Goal: Information Seeking & Learning: Learn about a topic

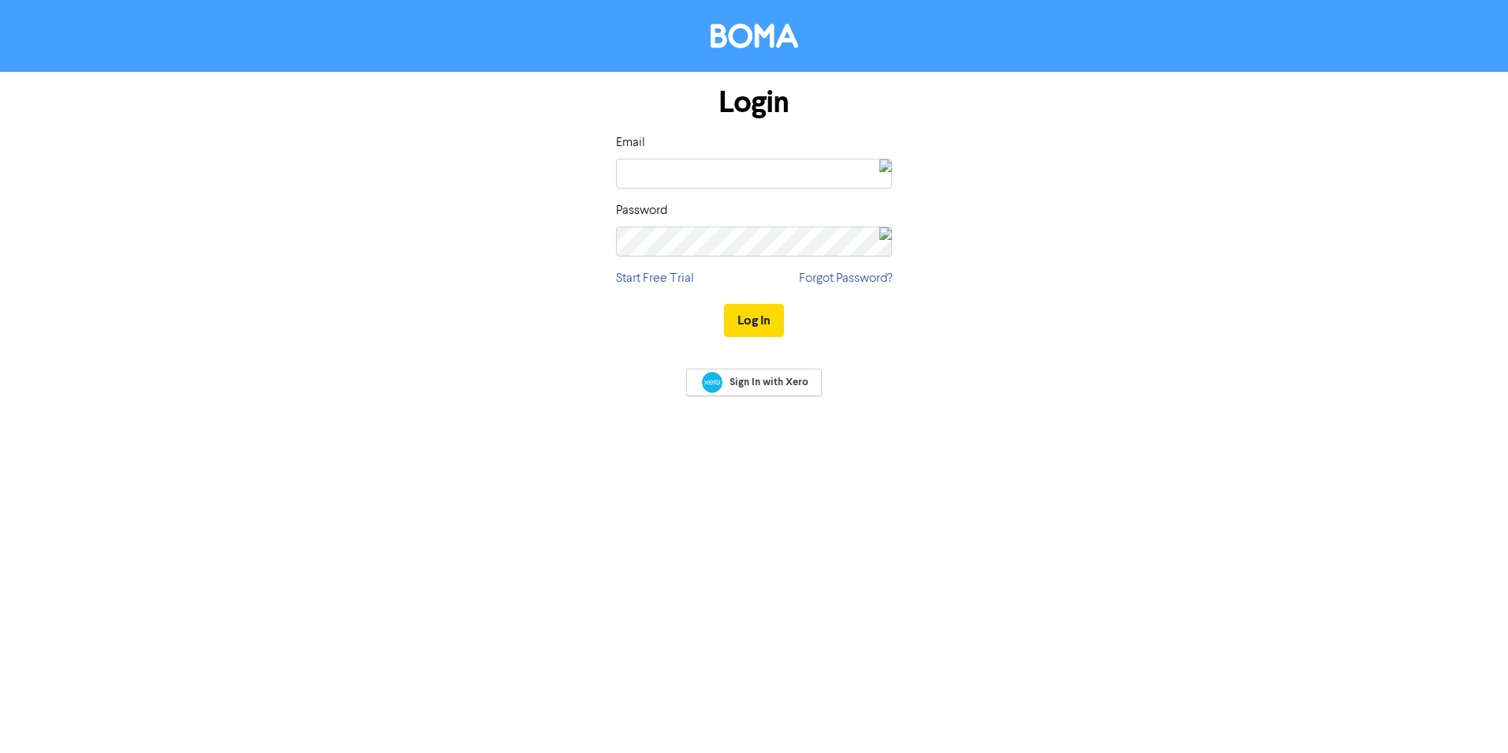
click at [880, 167] on img at bounding box center [886, 173] width 13 height 28
click at [702, 232] on div "BOMA" at bounding box center [725, 238] width 47 height 13
type input "cloud@srfg.com.au"
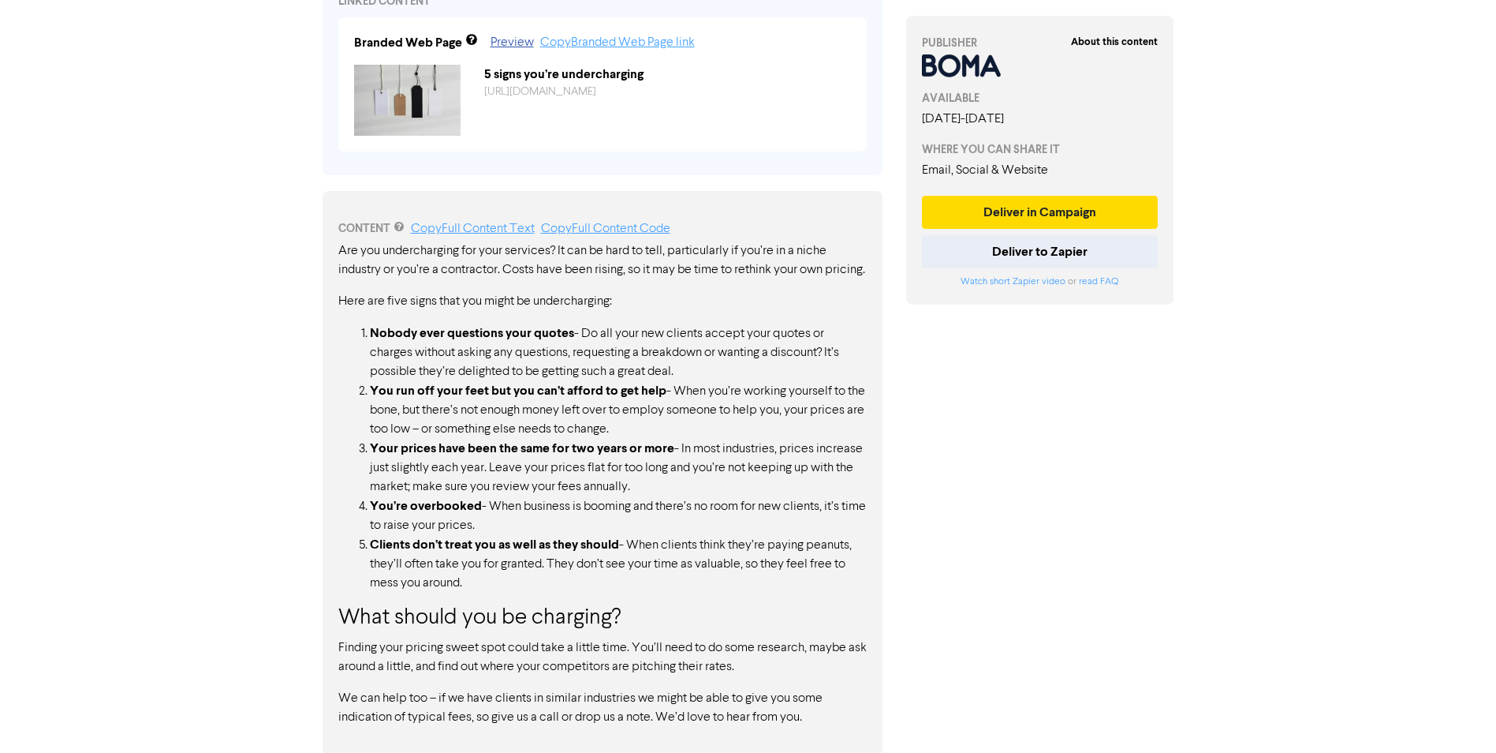
scroll to position [648, 0]
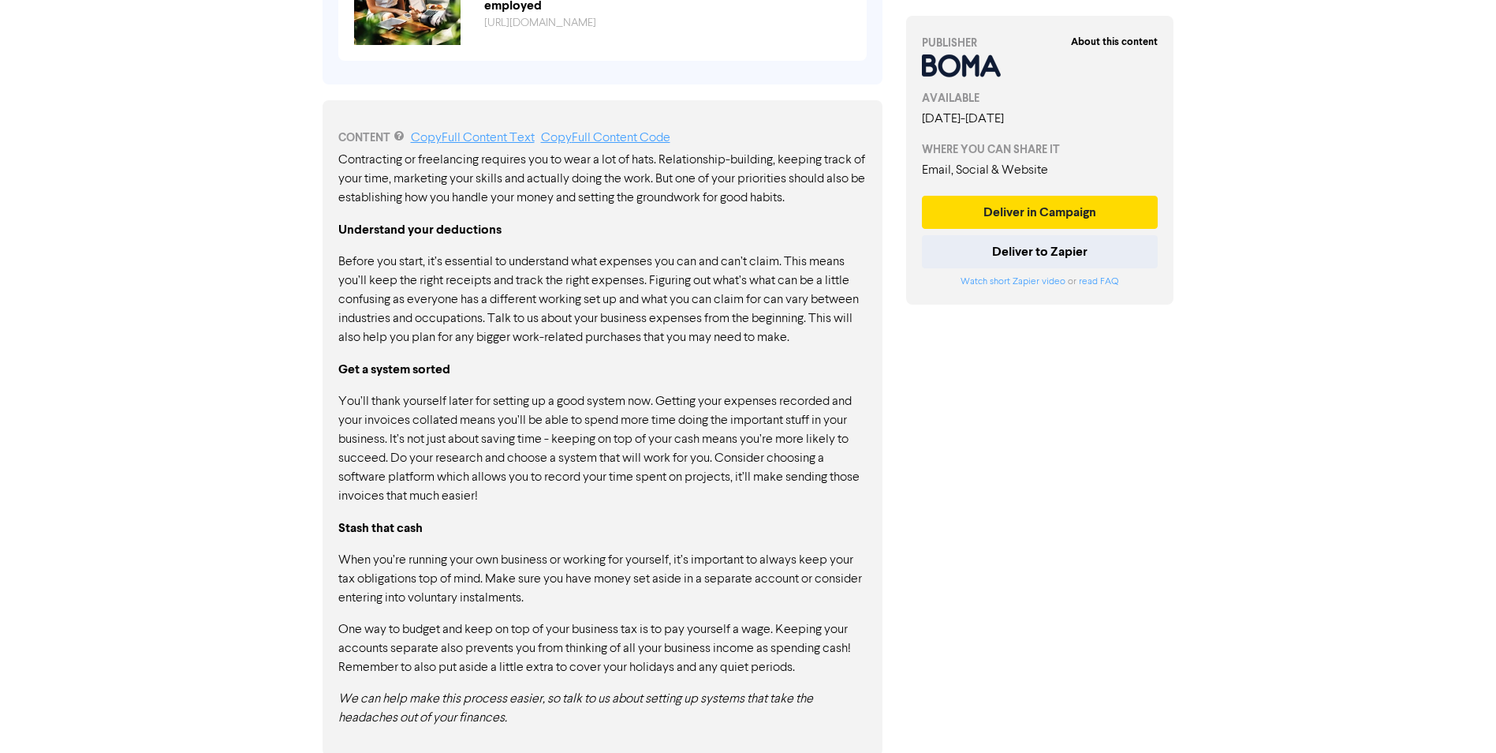
scroll to position [745, 0]
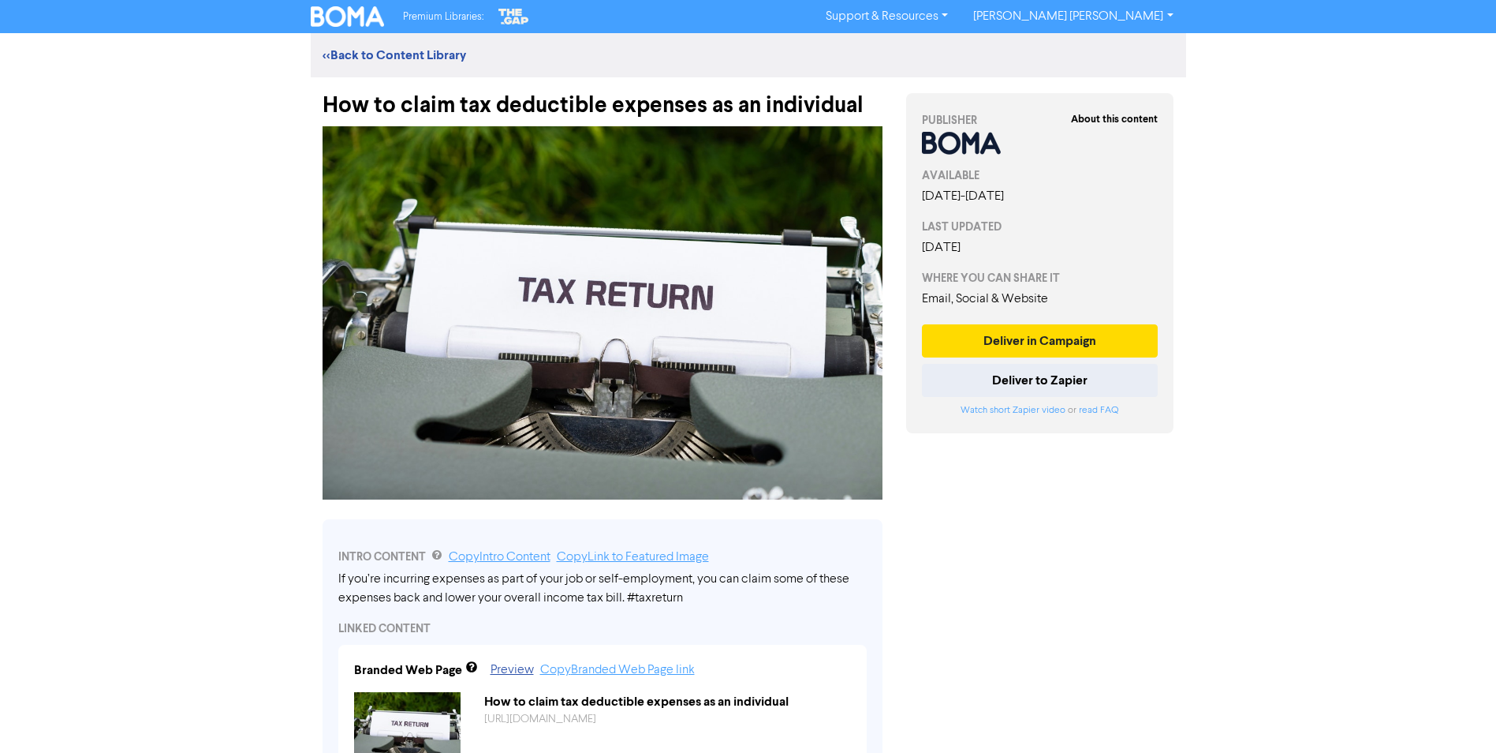
click at [961, 16] on link "Support & Resources" at bounding box center [887, 16] width 148 height 25
click at [352, 17] on img at bounding box center [348, 16] width 74 height 21
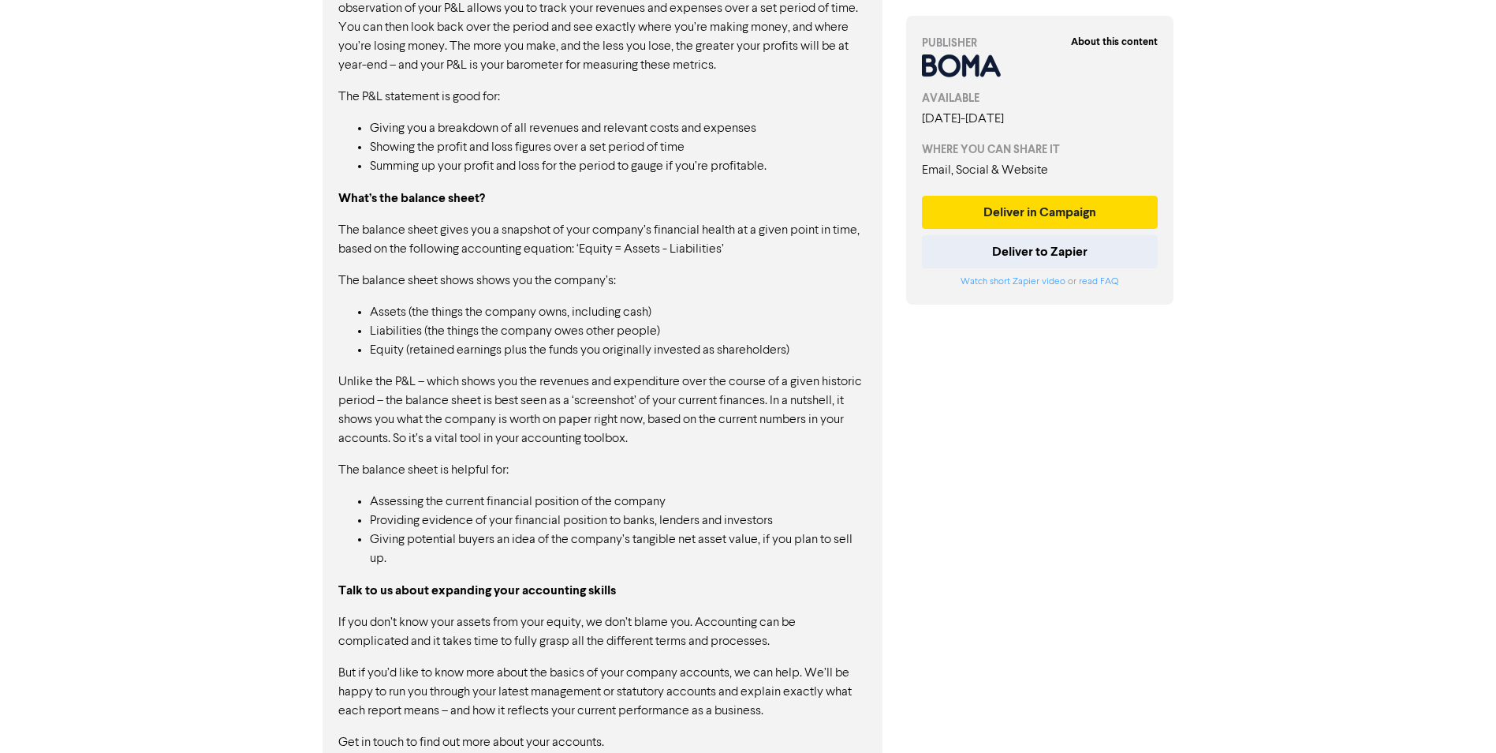
scroll to position [1219, 0]
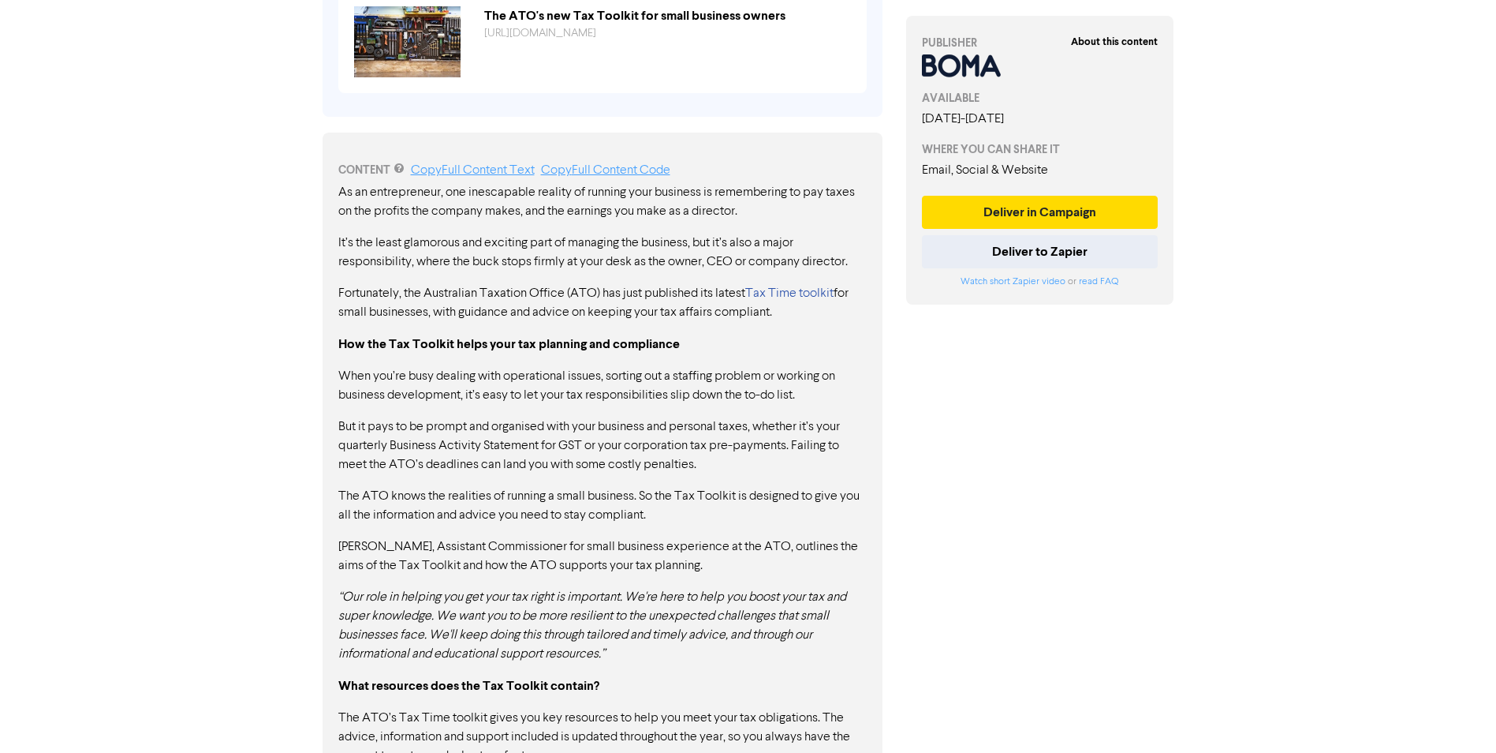
scroll to position [612, 0]
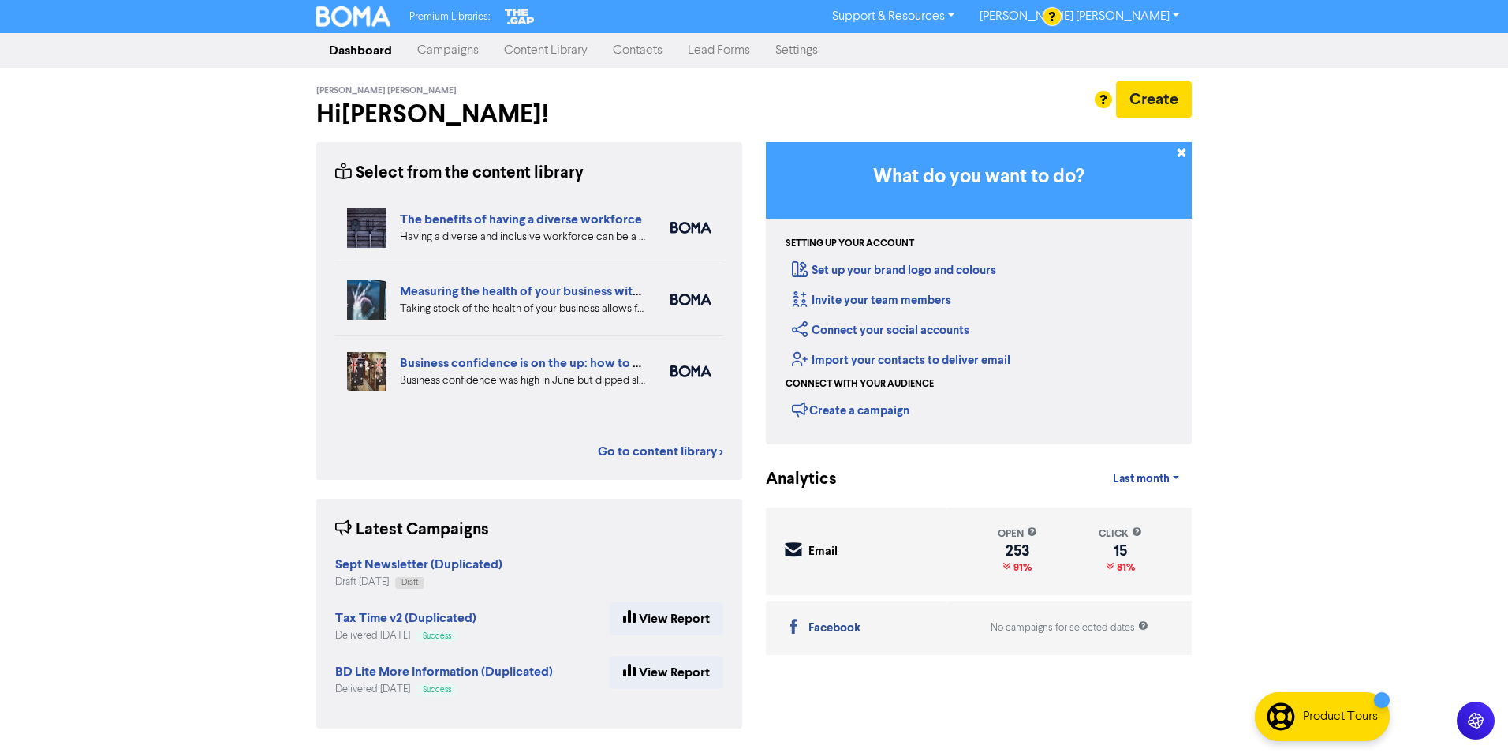
click at [540, 48] on link "Content Library" at bounding box center [545, 51] width 109 height 32
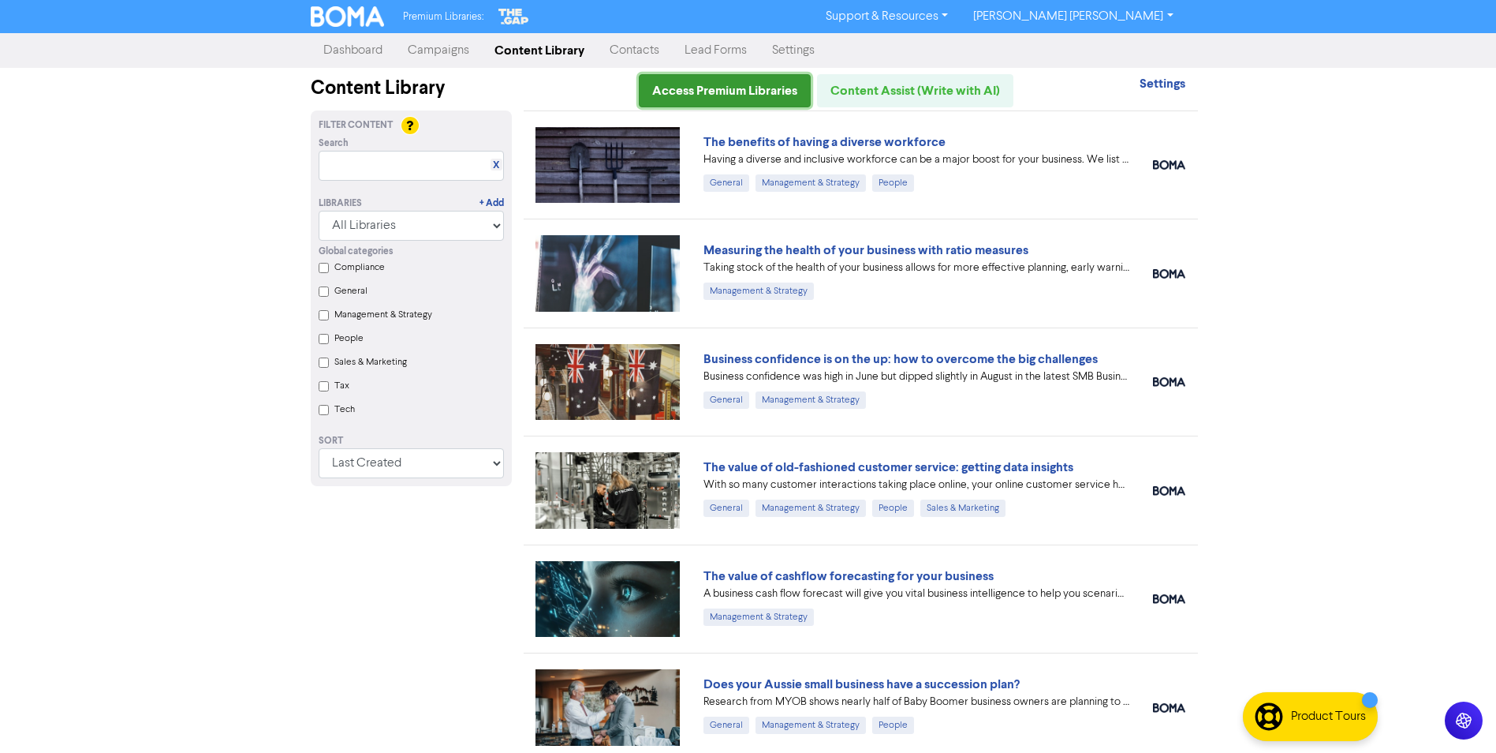
click at [741, 92] on link "Access Premium Libraries" at bounding box center [725, 90] width 172 height 33
